Goal: Task Accomplishment & Management: Use online tool/utility

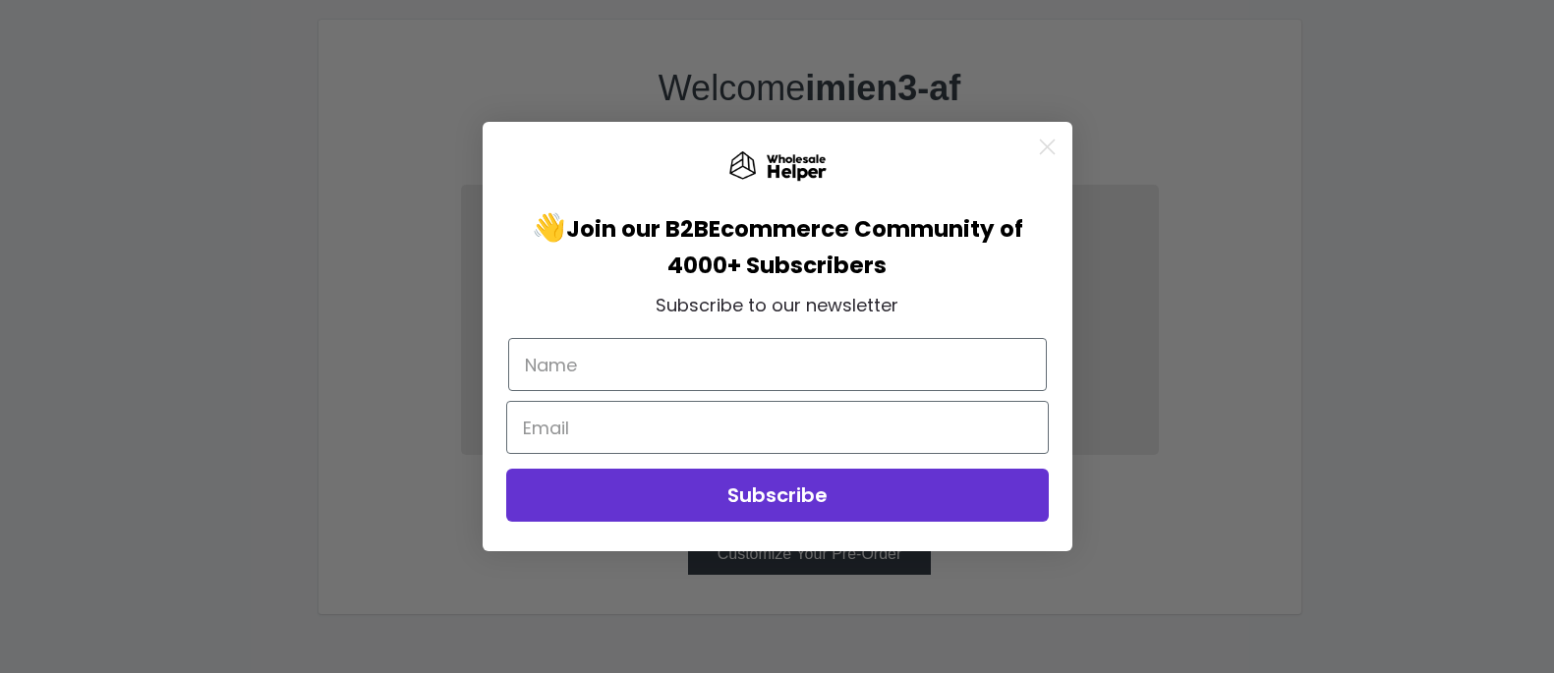
click at [1050, 146] on circle "Close dialog" at bounding box center [1046, 147] width 32 height 32
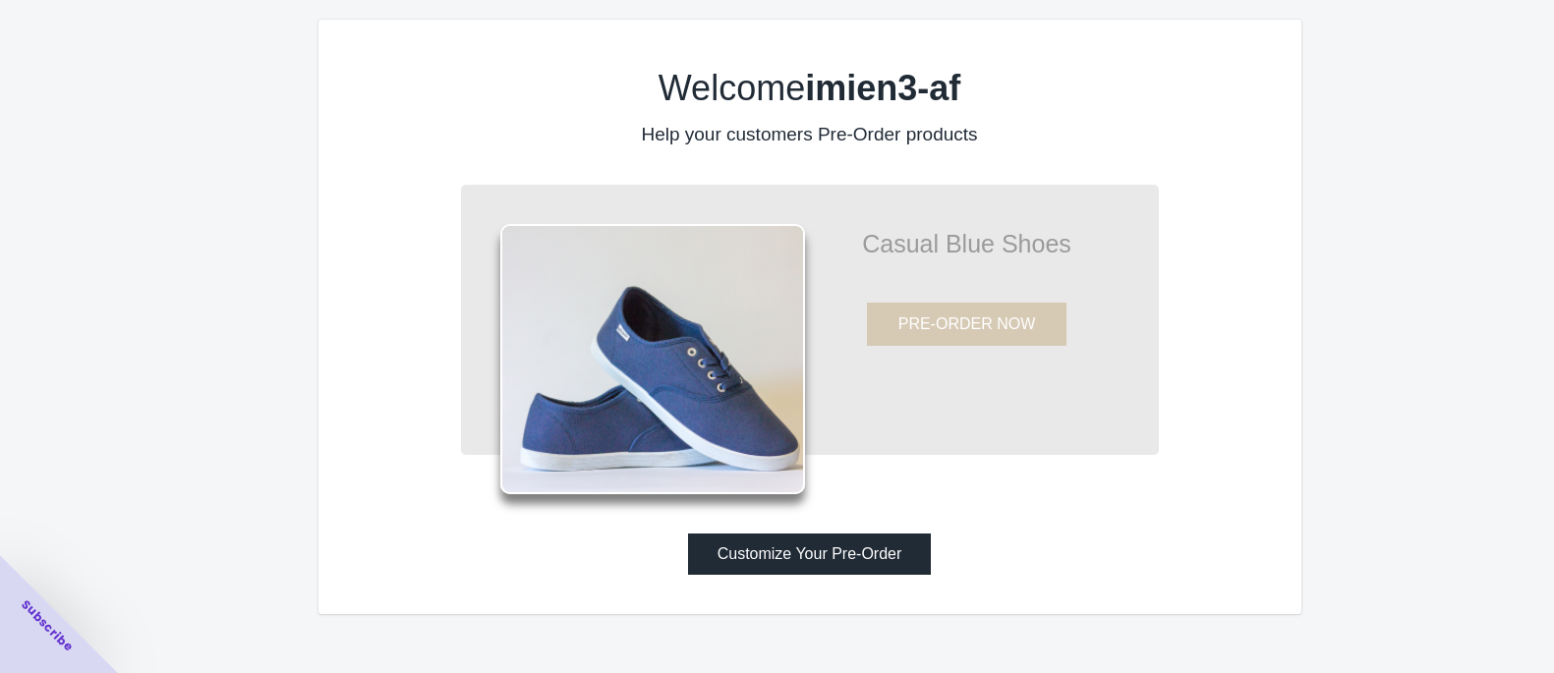
click at [1065, 554] on div "Customize Your Pre-Order" at bounding box center [809, 554] width 943 height 41
click at [1172, 495] on div "Welcome imien3-af Help your customers Pre-Order products Casual Blue Shoes PRE-…" at bounding box center [809, 317] width 983 height 595
click at [1181, 511] on div "Welcome imien3-af Help your customers Pre-Order products Casual Blue Shoes PRE-…" at bounding box center [809, 317] width 983 height 595
click at [1188, 515] on div "Welcome imien3-af Help your customers Pre-Order products Casual Blue Shoes PRE-…" at bounding box center [809, 317] width 983 height 595
click at [814, 575] on button "Customize Your Pre-Order" at bounding box center [810, 554] width 244 height 41
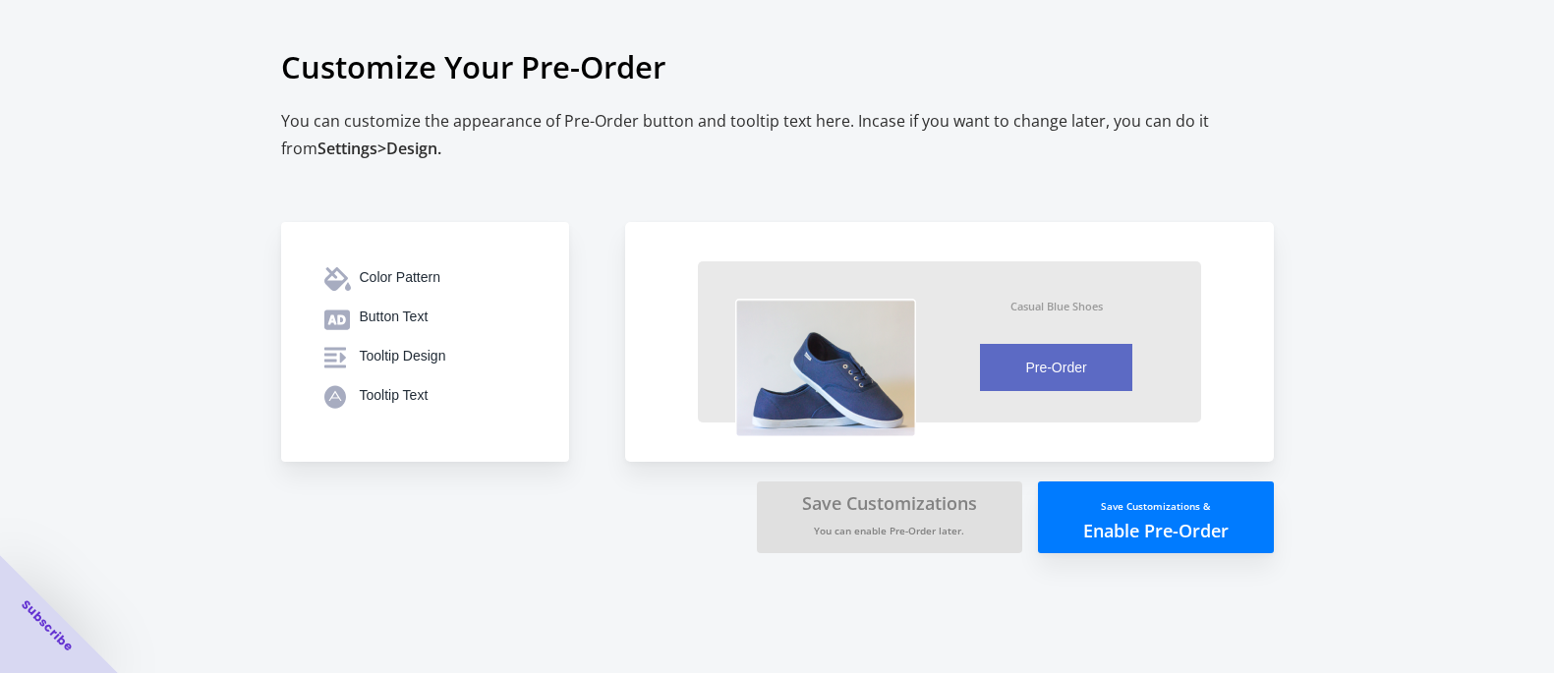
drag, startPoint x: 1062, startPoint y: 22, endPoint x: 1195, endPoint y: 91, distance: 149.9
click at [1195, 91] on h1 "Customize Your Pre-Order" at bounding box center [777, 67] width 993 height 81
click at [1140, 536] on button "Save Customizations & Enable Pre-Order" at bounding box center [1156, 518] width 236 height 72
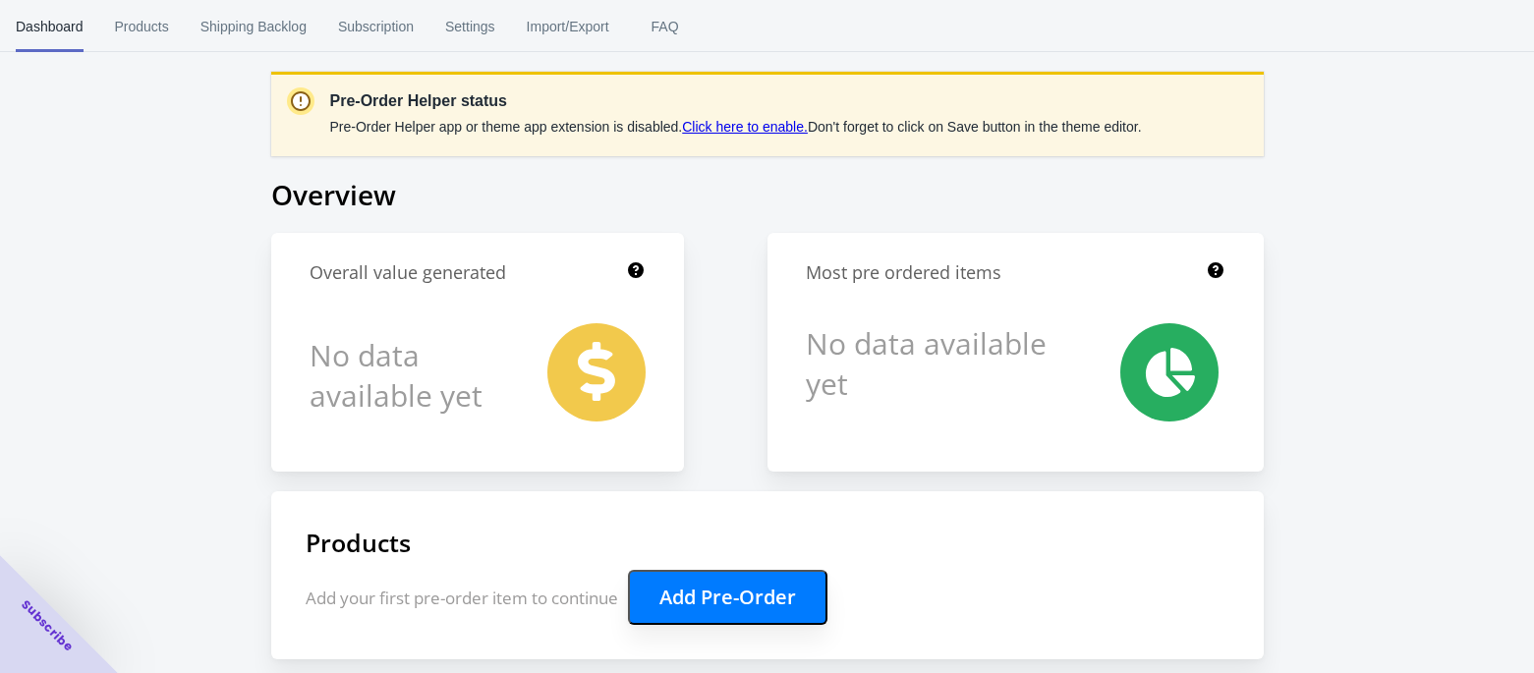
click at [1403, 309] on div "Pre-Order Helper status Pre-Order Helper app or theme app extension is disabled…" at bounding box center [767, 545] width 1534 height 1091
click at [140, 13] on span "Products" at bounding box center [142, 26] width 54 height 51
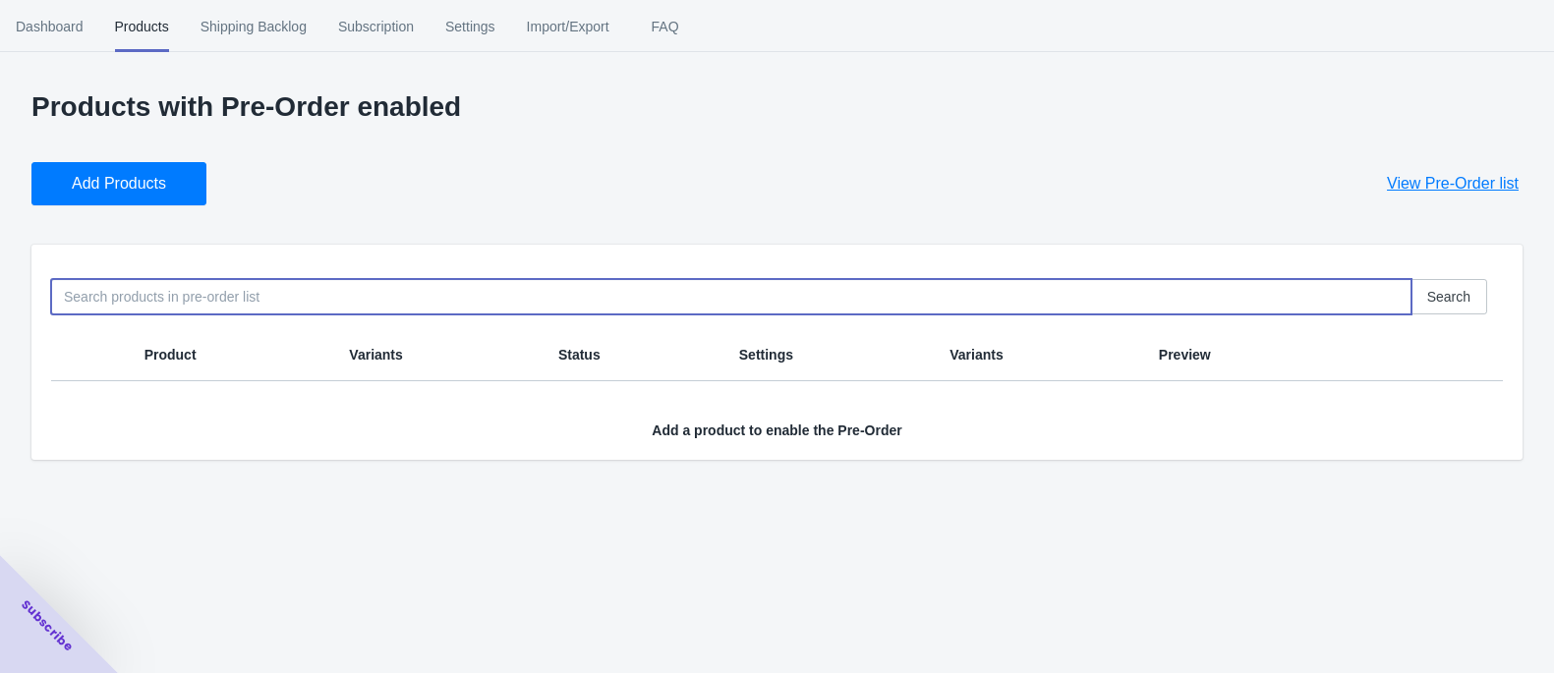
click at [170, 288] on input at bounding box center [731, 296] width 1360 height 35
type input "3953"
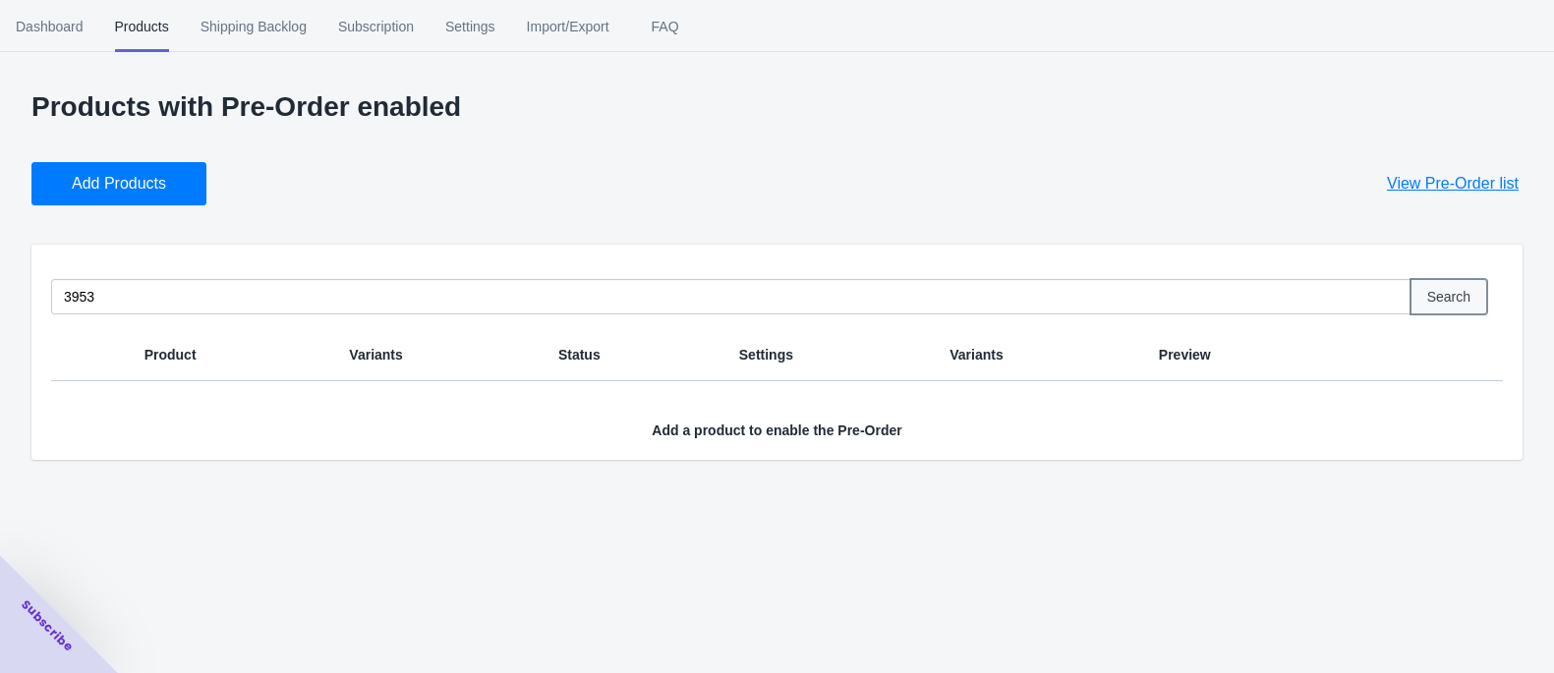
click at [1456, 292] on span "Search" at bounding box center [1448, 297] width 43 height 16
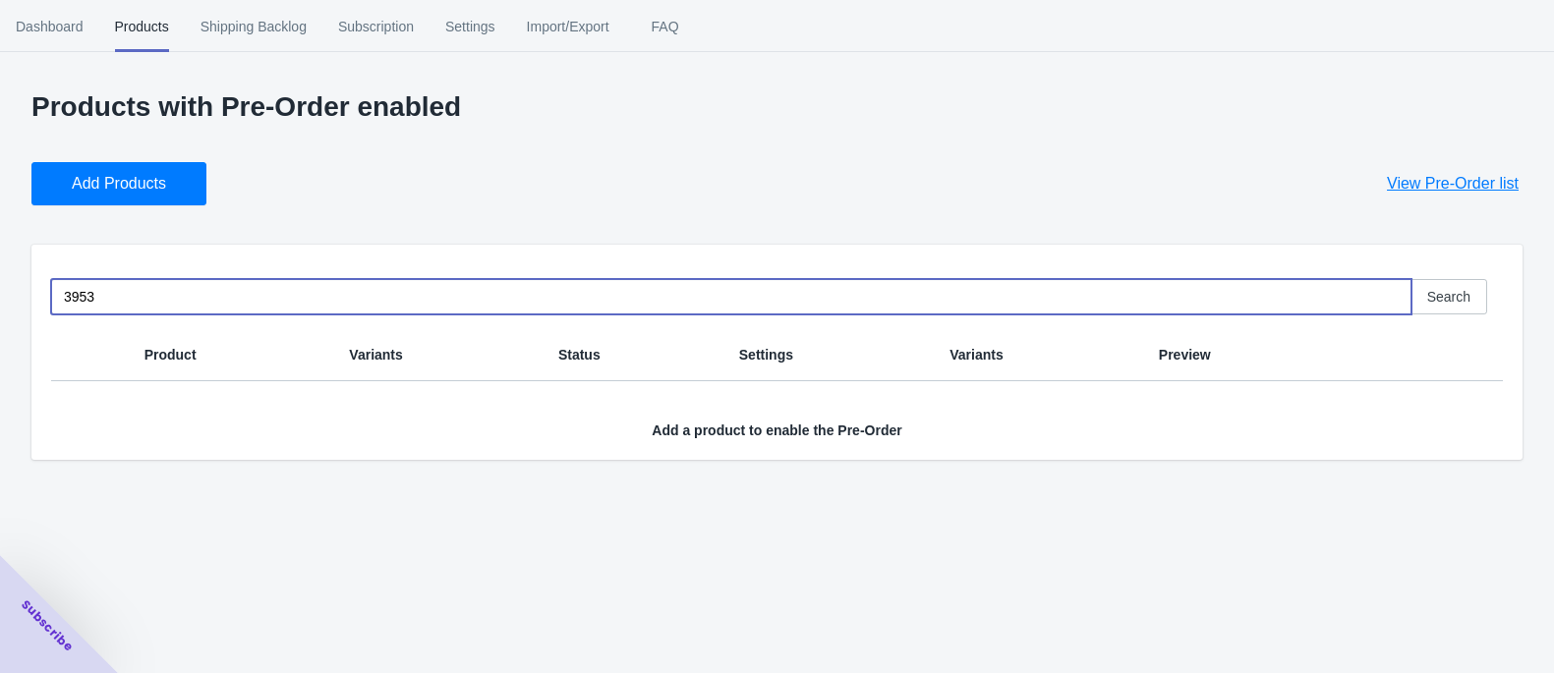
click at [584, 284] on input "3953" at bounding box center [731, 296] width 1360 height 35
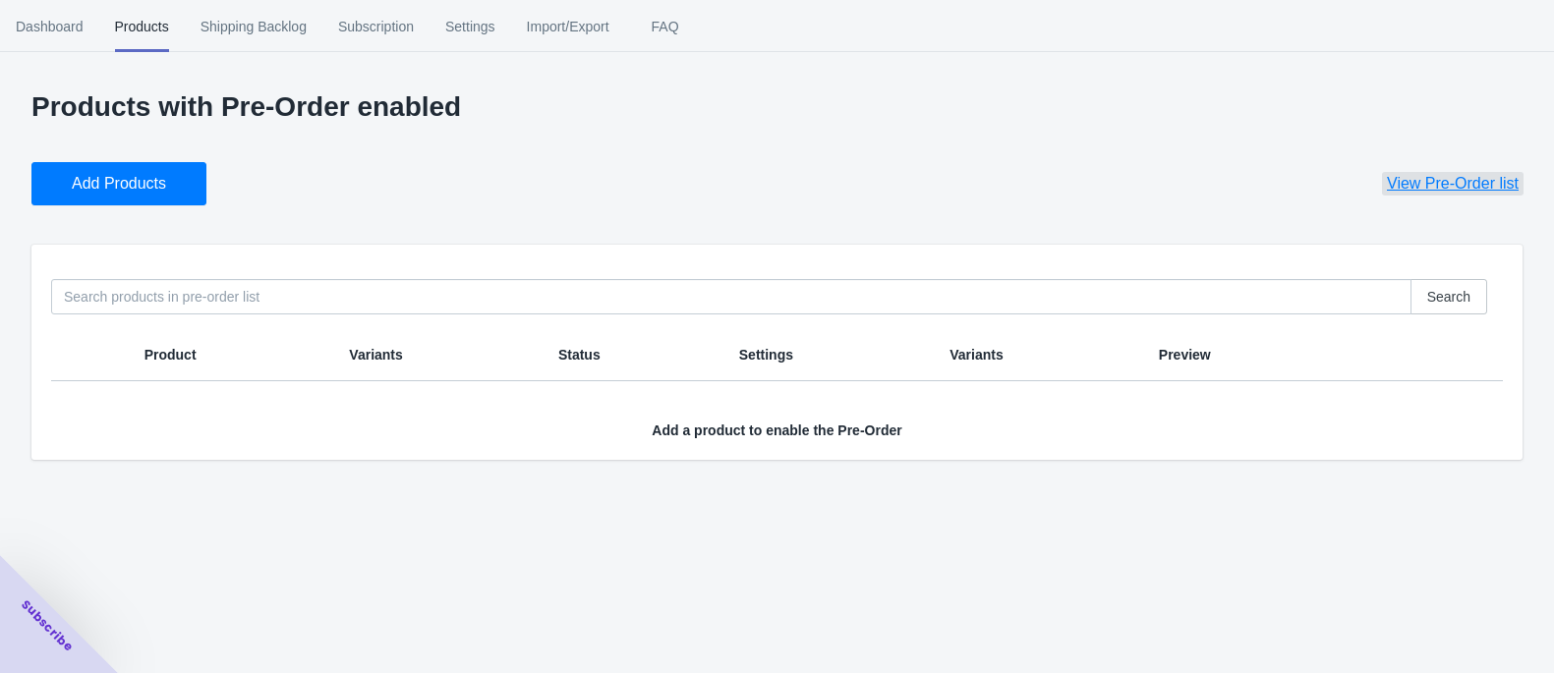
click at [1455, 181] on span "View Pre-Order list" at bounding box center [1453, 184] width 132 height 20
click at [100, 179] on span "Add Products" at bounding box center [119, 184] width 94 height 20
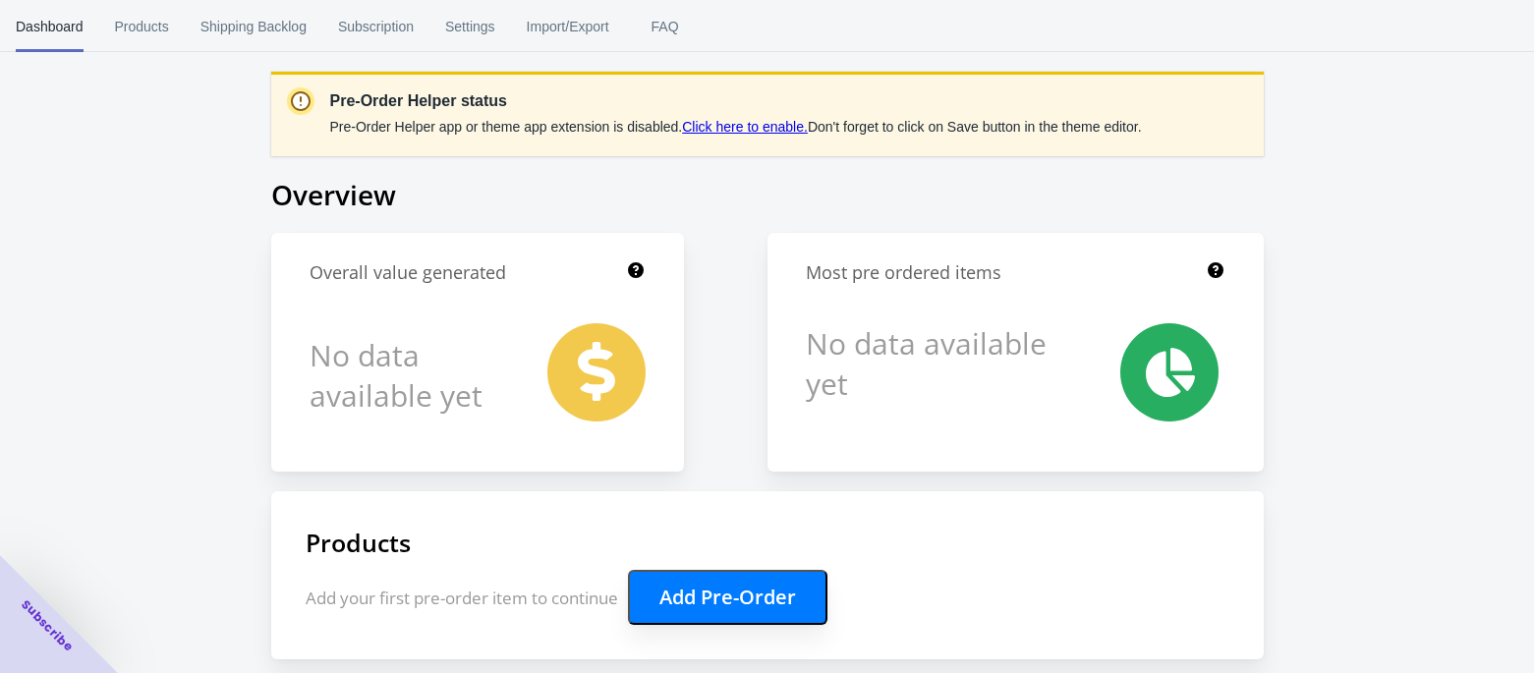
click at [743, 594] on button "Add Pre-Order" at bounding box center [728, 597] width 200 height 55
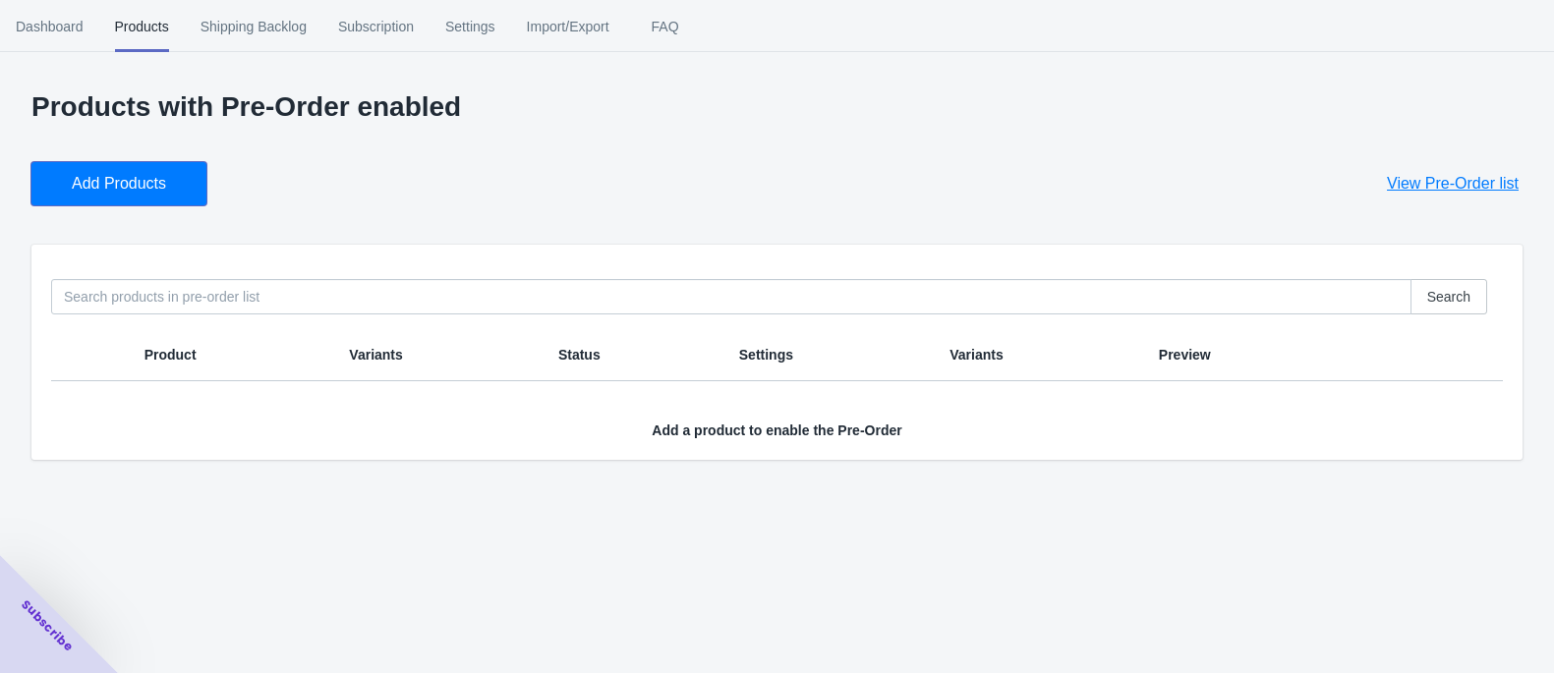
click at [151, 185] on span "Add Products" at bounding box center [119, 184] width 94 height 20
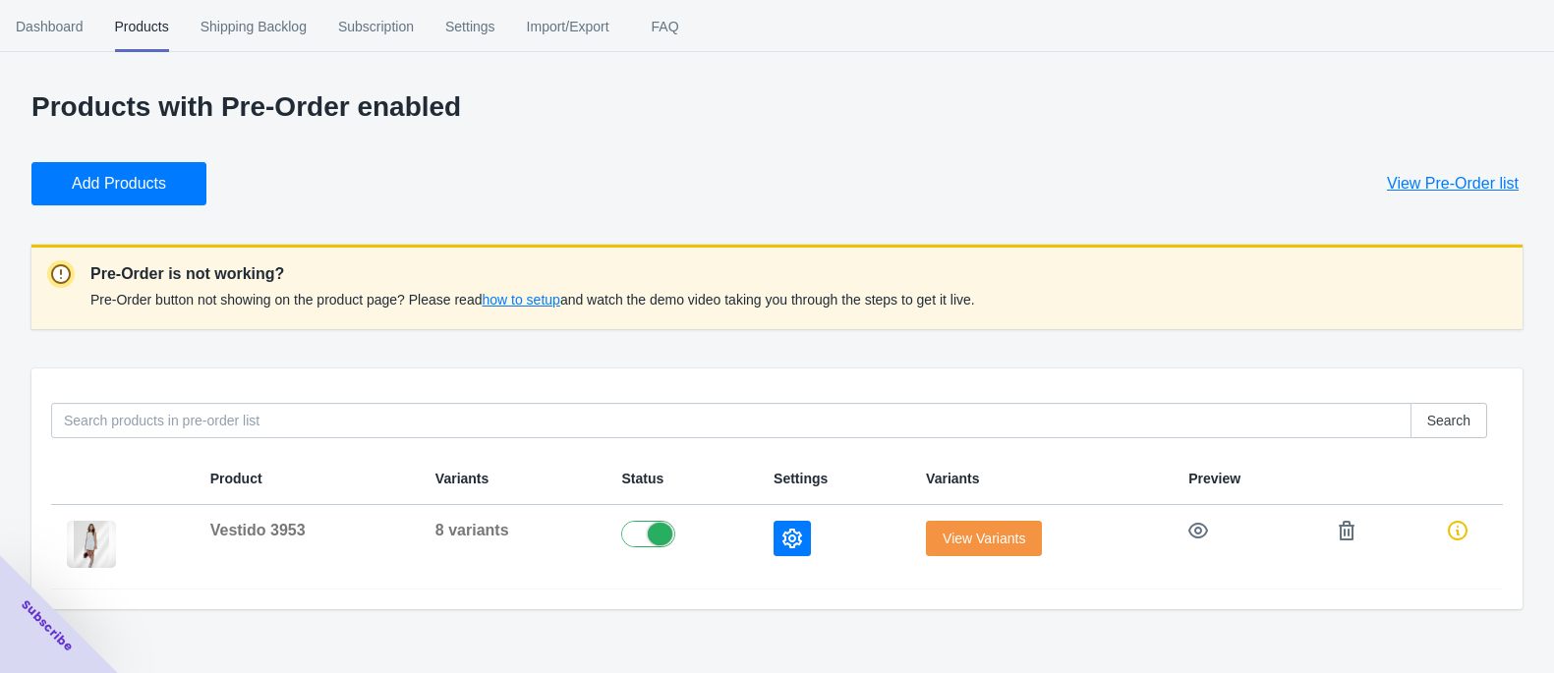
click at [131, 175] on span "Add Products" at bounding box center [119, 184] width 94 height 20
click at [120, 195] on button "Add Products" at bounding box center [118, 183] width 175 height 43
click at [154, 177] on span "Add Products" at bounding box center [119, 184] width 94 height 20
